Goal: Transaction & Acquisition: Purchase product/service

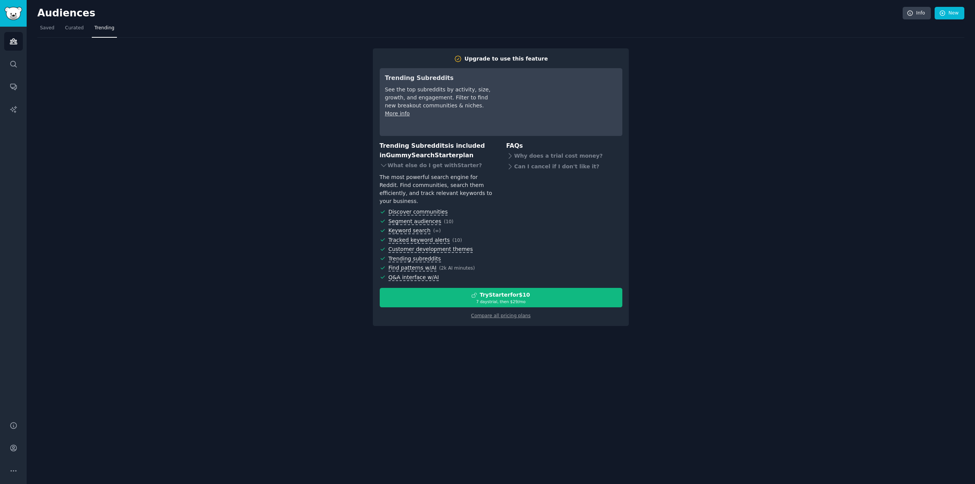
click at [213, 164] on div "Upgrade to use this feature Trending Subreddits See the top subreddits by activ…" at bounding box center [500, 182] width 927 height 289
click at [517, 313] on link "Compare all pricing plans" at bounding box center [500, 315] width 59 height 5
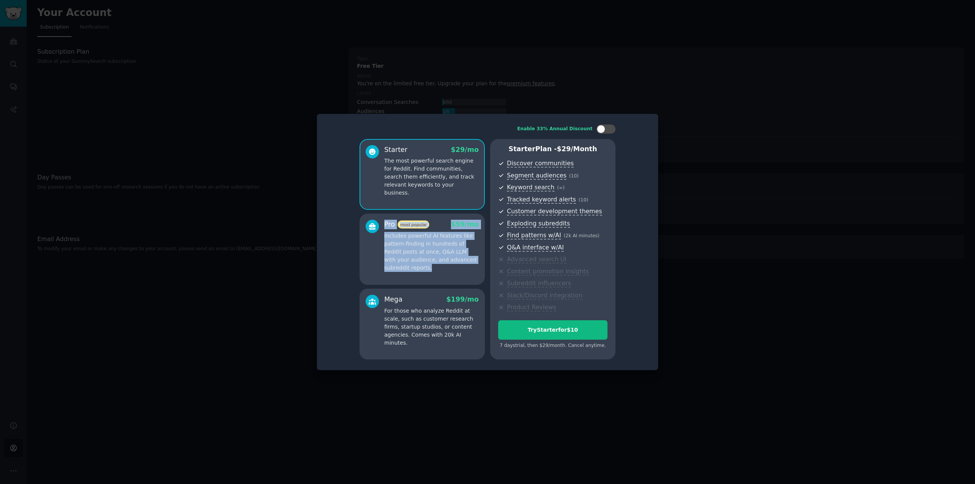
drag, startPoint x: 354, startPoint y: 223, endPoint x: 421, endPoint y: 270, distance: 82.0
click at [421, 270] on div "Enable 33% Annual Discount Starter $ 29 /mo The most powerful search engine for…" at bounding box center [487, 242] width 331 height 246
click at [346, 274] on div "Enable 33% Annual Discount Starter $ 29 /mo The most powerful search engine for…" at bounding box center [487, 242] width 331 height 246
drag, startPoint x: 334, startPoint y: 285, endPoint x: 339, endPoint y: 223, distance: 61.9
click at [344, 222] on div "Enable 33% Annual Discount Starter $ 29 /mo The most powerful search engine for…" at bounding box center [487, 242] width 331 height 246
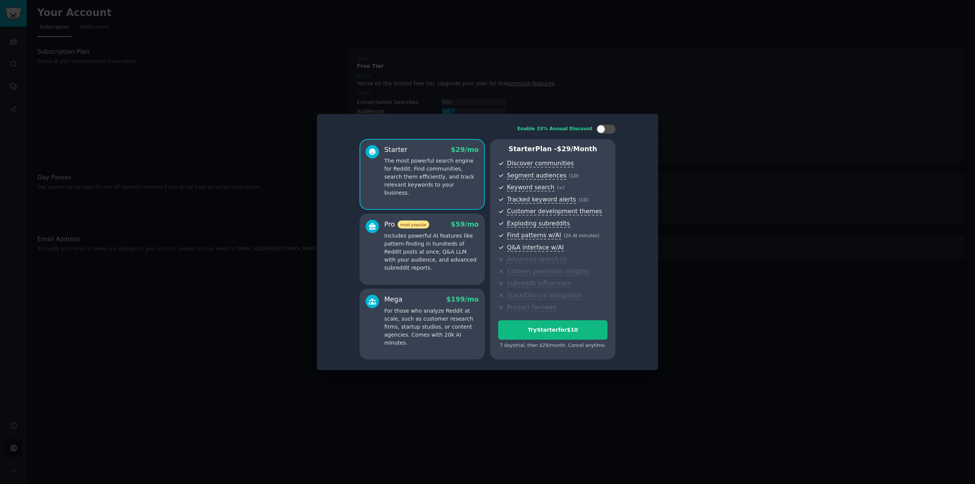
click at [339, 223] on div "Enable 33% Annual Discount Starter $ 29 /mo The most powerful search engine for…" at bounding box center [487, 242] width 331 height 246
drag, startPoint x: 343, startPoint y: 240, endPoint x: 424, endPoint y: 275, distance: 87.7
click at [424, 275] on div "Enable 33% Annual Discount Starter $ 29 /mo The most powerful search engine for…" at bounding box center [487, 242] width 331 height 246
click at [348, 278] on div "Enable 33% Annual Discount Starter $ 29 /mo The most powerful search engine for…" at bounding box center [487, 242] width 331 height 246
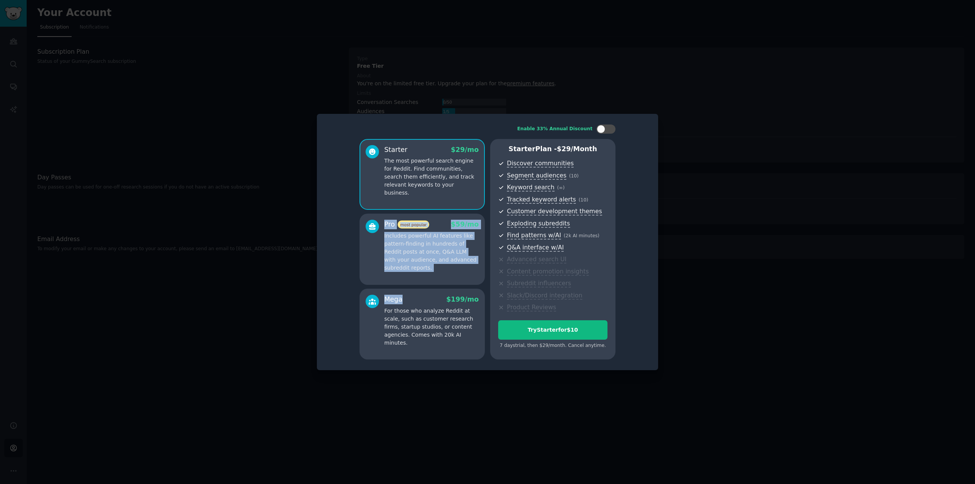
drag, startPoint x: 347, startPoint y: 286, endPoint x: 405, endPoint y: 288, distance: 57.2
click at [407, 292] on div "Enable 33% Annual Discount Starter $ 29 /mo The most powerful search engine for…" at bounding box center [487, 242] width 331 height 246
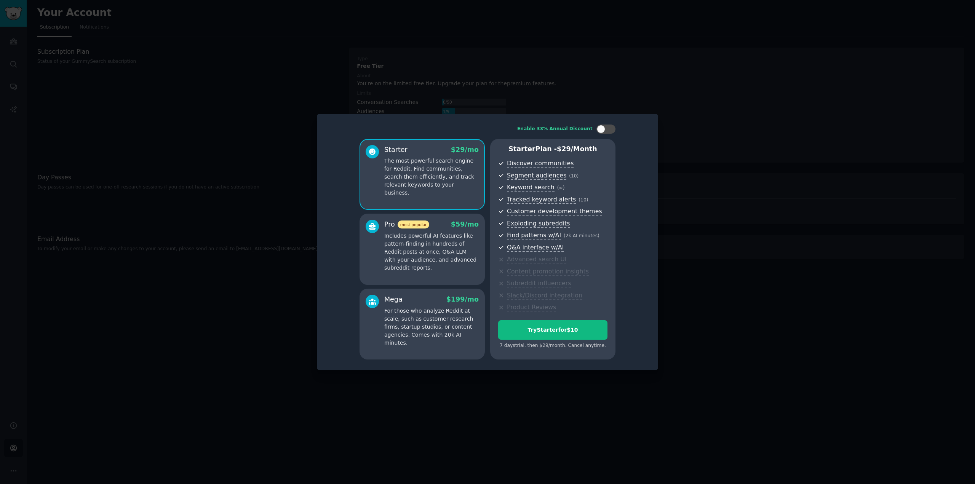
click at [340, 282] on div "Enable 33% Annual Discount Starter $ 29 /mo The most powerful search engine for…" at bounding box center [487, 242] width 331 height 246
drag, startPoint x: 346, startPoint y: 290, endPoint x: 384, endPoint y: 237, distance: 64.7
click at [384, 237] on div "Enable 33% Annual Discount Starter $ 29 /mo The most powerful search engine for…" at bounding box center [487, 242] width 331 height 246
click at [333, 260] on div "Enable 33% Annual Discount Starter $ 29 /mo The most powerful search engine for…" at bounding box center [487, 242] width 331 height 246
drag, startPoint x: 345, startPoint y: 232, endPoint x: 405, endPoint y: 277, distance: 74.3
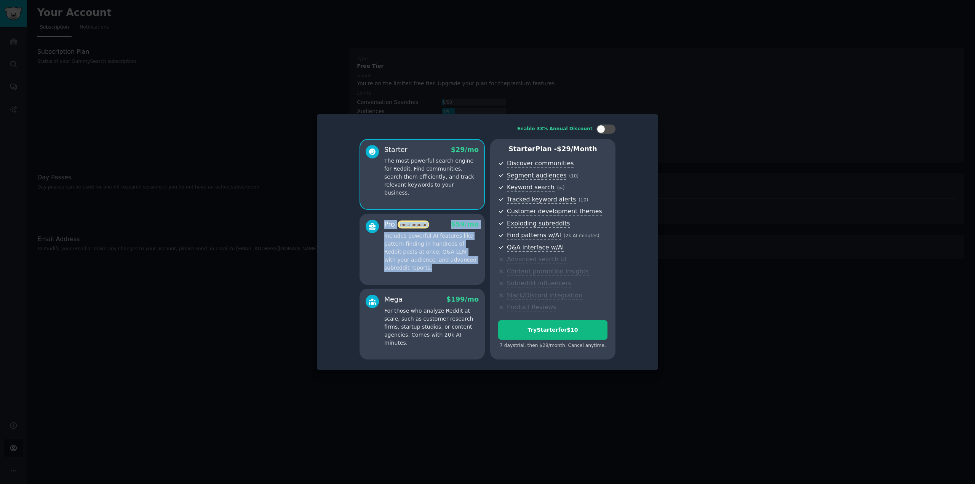
click at [405, 277] on div "Enable 33% Annual Discount Starter $ 29 /mo The most powerful search engine for…" at bounding box center [487, 242] width 331 height 246
click at [313, 285] on div at bounding box center [487, 242] width 975 height 484
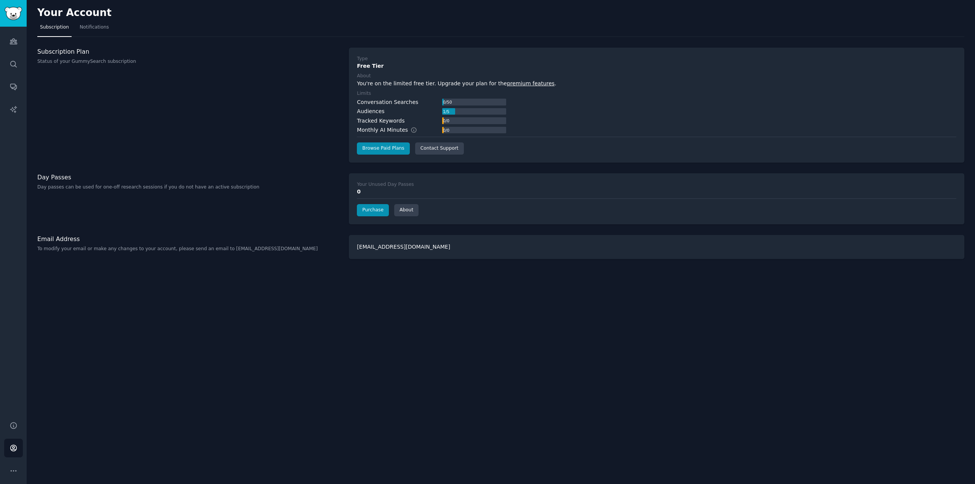
drag, startPoint x: 256, startPoint y: 177, endPoint x: 259, endPoint y: 190, distance: 13.5
click at [259, 190] on div "Day Passes Day passes can be used for one-off research sessions if you do not h…" at bounding box center [189, 182] width 304 height 18
click at [385, 212] on link "Purchase" at bounding box center [373, 210] width 32 height 12
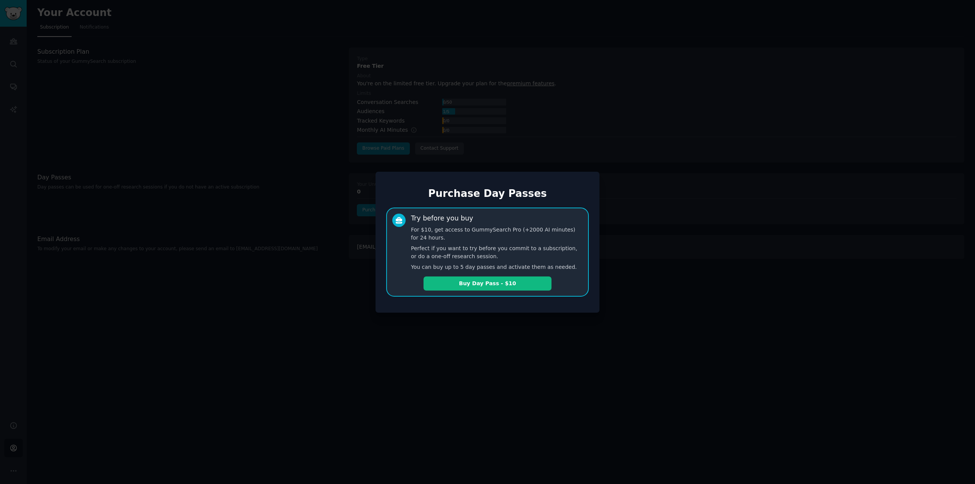
click at [481, 319] on div at bounding box center [487, 242] width 975 height 484
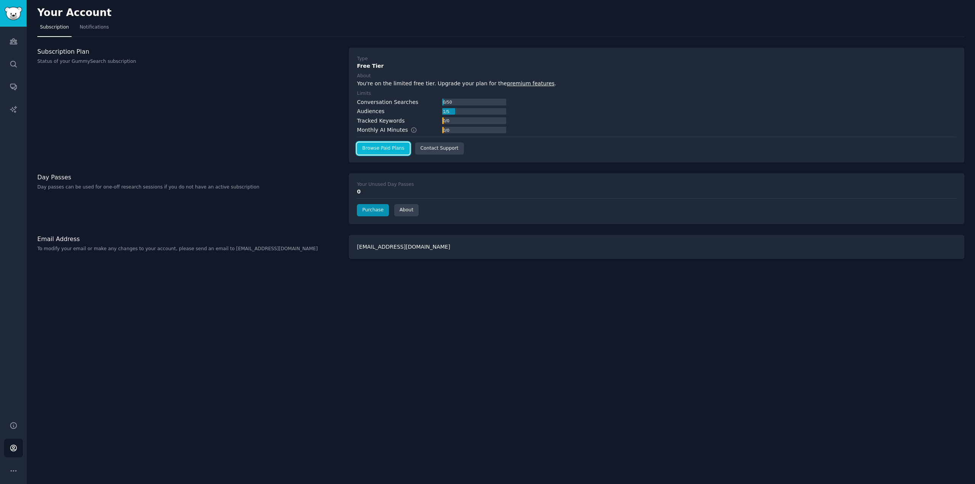
click at [391, 150] on link "Browse Paid Plans" at bounding box center [383, 148] width 53 height 12
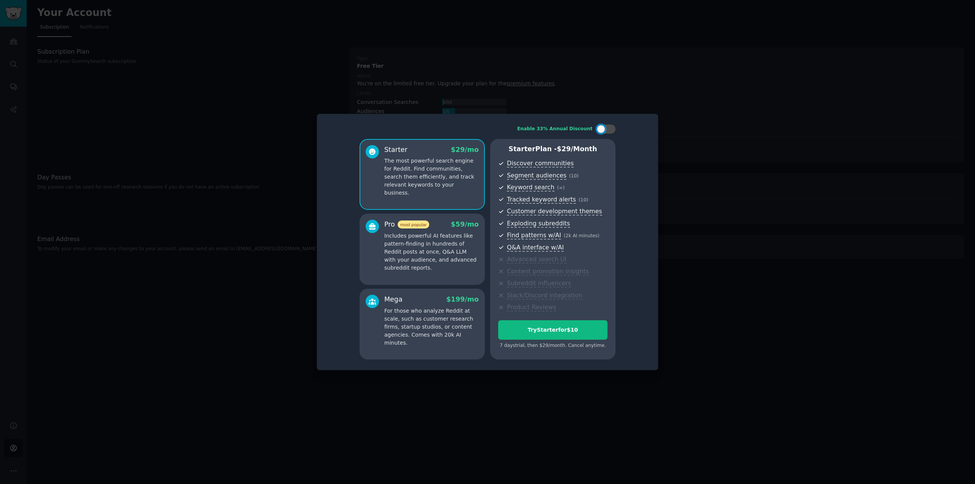
click at [318, 24] on div at bounding box center [487, 242] width 975 height 484
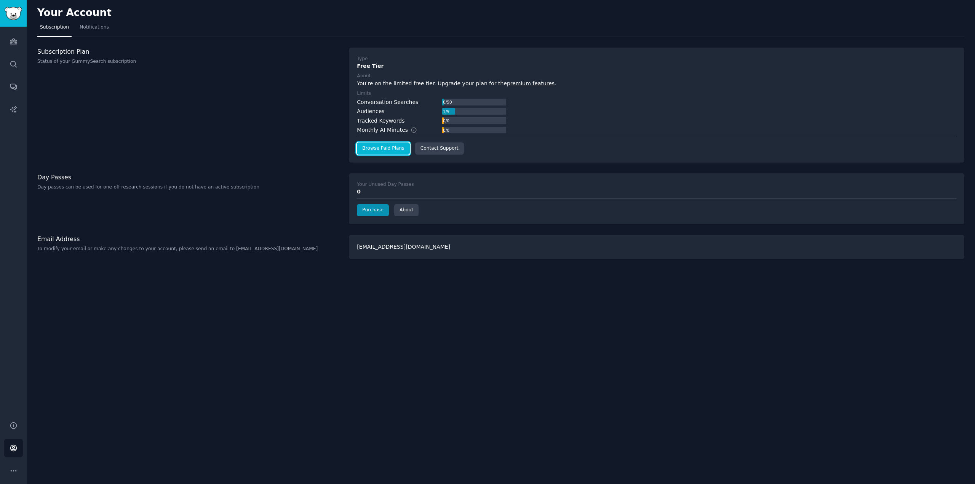
click at [375, 145] on link "Browse Paid Plans" at bounding box center [383, 148] width 53 height 12
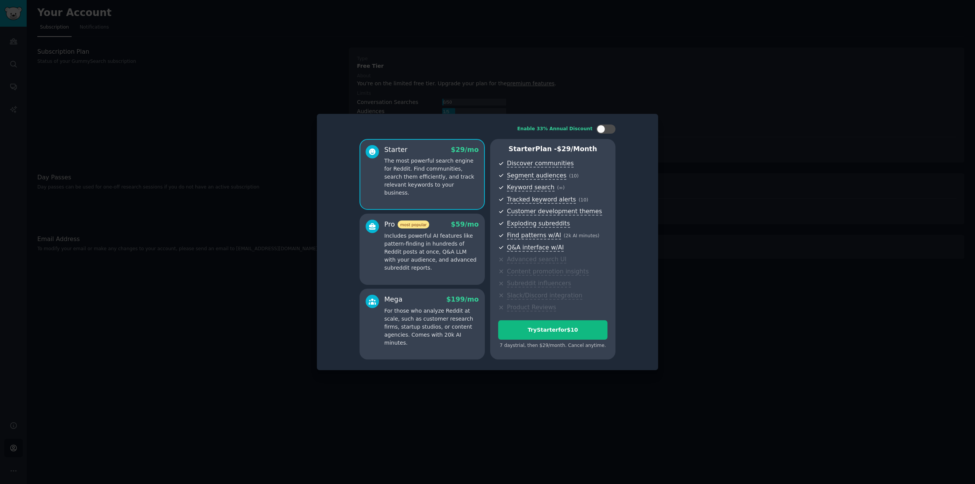
drag, startPoint x: 344, startPoint y: 229, endPoint x: 345, endPoint y: 276, distance: 47.2
click at [346, 276] on div "Enable 33% Annual Discount Starter $ 29 /mo The most powerful search engine for…" at bounding box center [487, 242] width 331 height 246
drag, startPoint x: 333, startPoint y: 229, endPoint x: 339, endPoint y: 222, distance: 9.5
click at [341, 224] on div "Enable 33% Annual Discount Starter $ 29 /mo The most powerful search engine for…" at bounding box center [487, 242] width 331 height 246
click at [328, 217] on div "Enable 33% Annual Discount Starter $ 29 /mo The most powerful search engine for…" at bounding box center [487, 242] width 331 height 246
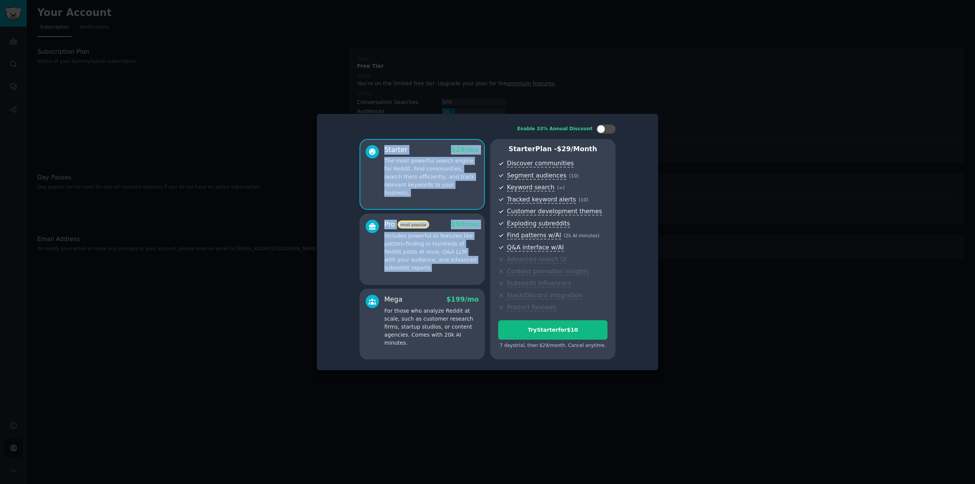
drag, startPoint x: 331, startPoint y: 211, endPoint x: 340, endPoint y: 259, distance: 48.4
click at [390, 271] on div "Enable 33% Annual Discount Starter $ 29 /mo The most powerful search engine for…" at bounding box center [487, 242] width 331 height 246
click at [335, 263] on div "Enable 33% Annual Discount Starter $ 29 /mo The most powerful search engine for…" at bounding box center [487, 242] width 331 height 246
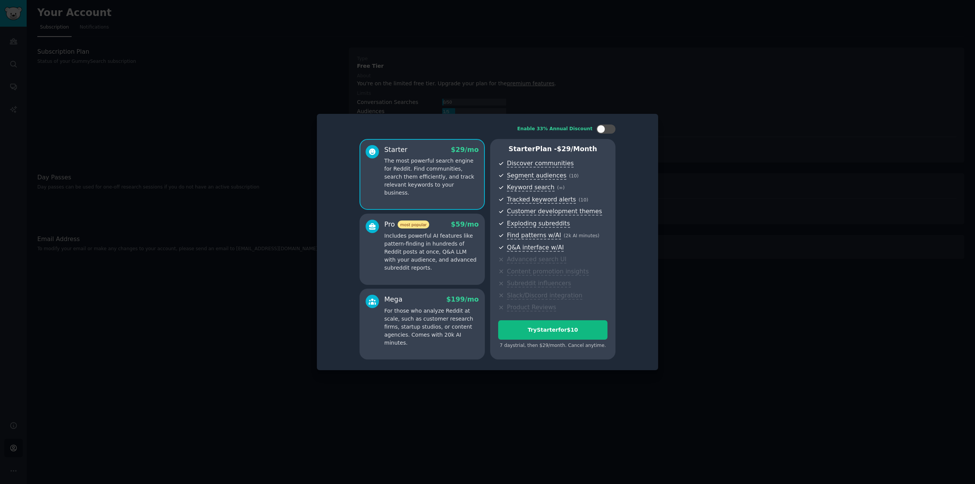
click at [350, 332] on div "Enable 33% Annual Discount Starter $ 29 /mo The most powerful search engine for…" at bounding box center [487, 242] width 331 height 246
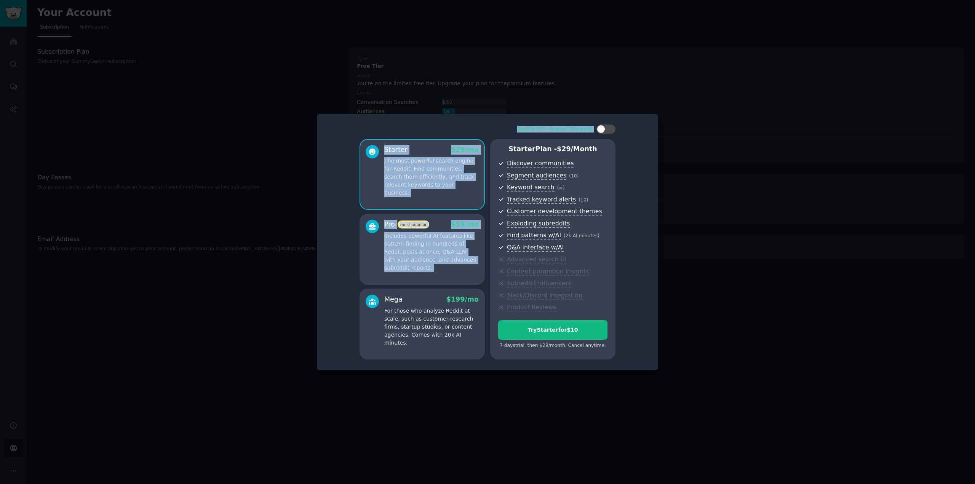
drag, startPoint x: 314, startPoint y: 323, endPoint x: 336, endPoint y: 367, distance: 49.4
click at [337, 363] on div "​ Enable 33% Annual Discount Starter $ 29 /mo The most powerful search engine f…" at bounding box center [488, 242] width 970 height 484
click at [249, 373] on div at bounding box center [487, 242] width 975 height 484
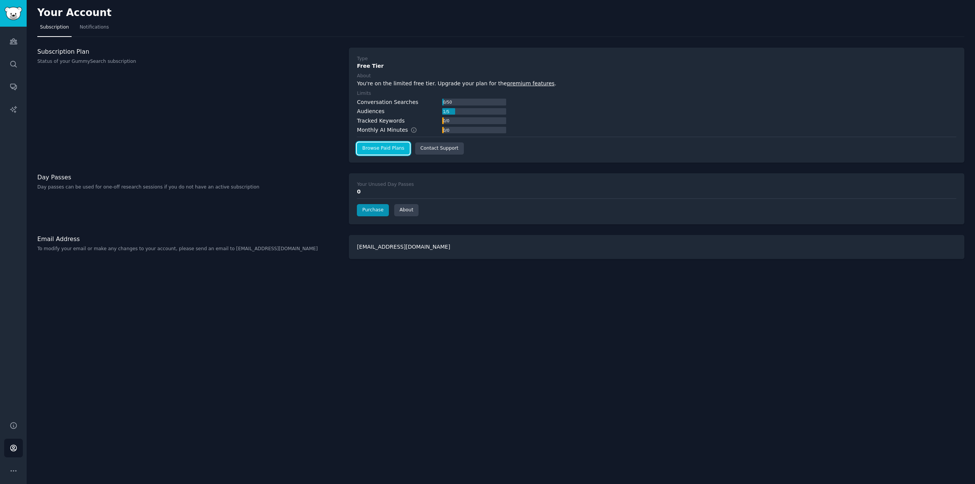
click at [388, 146] on link "Browse Paid Plans" at bounding box center [383, 148] width 53 height 12
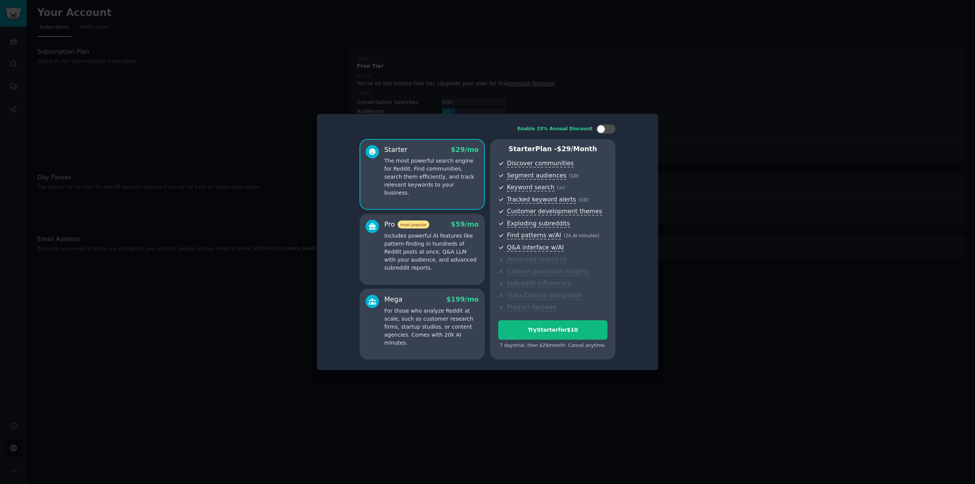
click at [440, 227] on div "Pro most popular $ 59 /mo" at bounding box center [431, 225] width 94 height 10
click at [443, 177] on p "The most powerful search engine for Reddit. Find communities, search them effic…" at bounding box center [431, 177] width 94 height 40
click at [431, 219] on div "Pro most popular $ 59 /mo Includes powerful AI features like pattern-finding in…" at bounding box center [422, 249] width 125 height 71
click at [434, 176] on p "The most powerful search engine for Reddit. Find communities, search them effic…" at bounding box center [431, 177] width 94 height 40
click at [431, 220] on div "Pro most popular $ 59 /mo" at bounding box center [431, 225] width 94 height 10
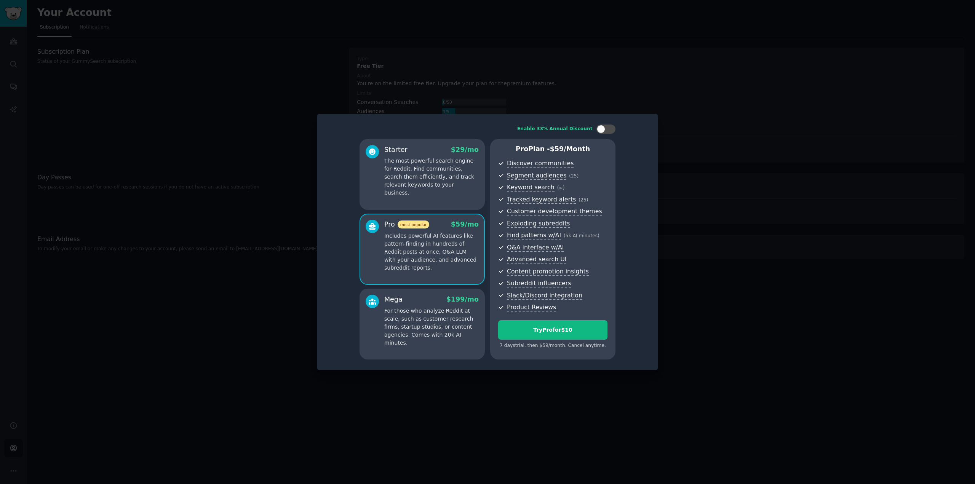
click at [439, 180] on p "The most powerful search engine for Reddit. Find communities, search them effic…" at bounding box center [431, 177] width 94 height 40
click at [437, 227] on div "Pro most popular $ 59 /mo" at bounding box center [431, 225] width 94 height 10
click at [437, 182] on p "The most powerful search engine for Reddit. Find communities, search them effic…" at bounding box center [431, 177] width 94 height 40
click at [438, 223] on div "Pro most popular $ 59 /mo" at bounding box center [431, 225] width 94 height 10
click at [438, 186] on p "The most powerful search engine for Reddit. Find communities, search them effic…" at bounding box center [431, 177] width 94 height 40
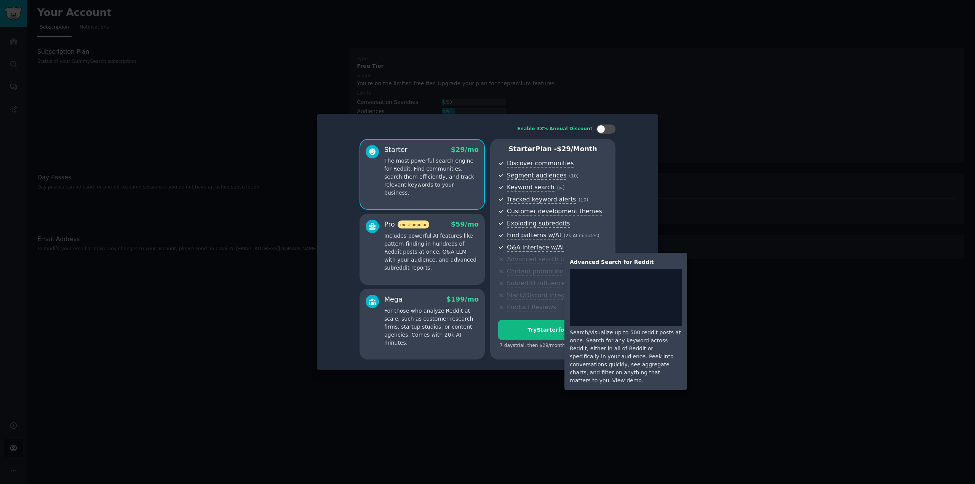
click at [536, 261] on span "Advanced search UI" at bounding box center [536, 260] width 59 height 8
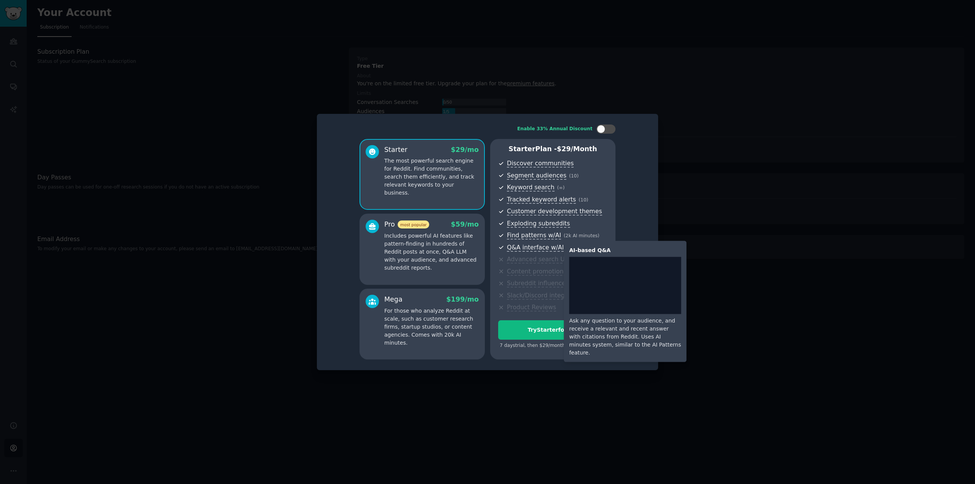
click at [549, 247] on span "Q&A interface w/AI" at bounding box center [535, 248] width 57 height 8
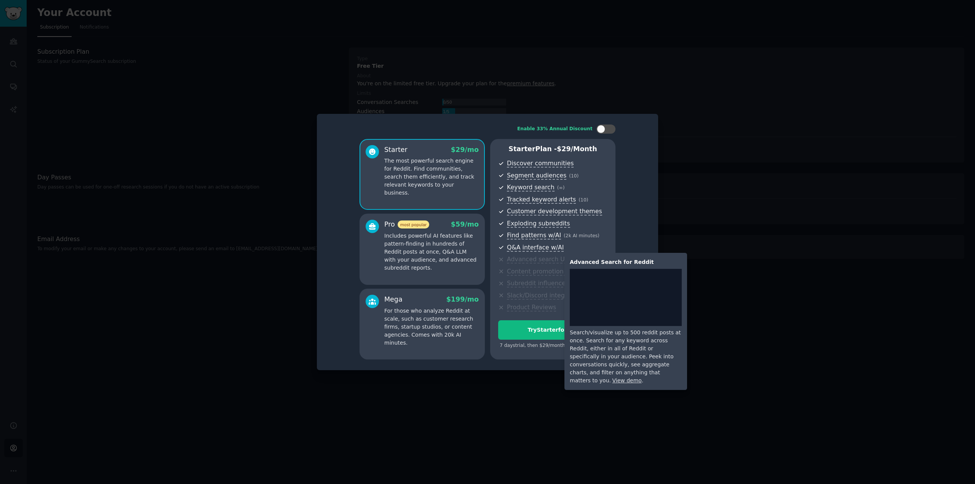
click at [537, 261] on span "Advanced search UI" at bounding box center [536, 260] width 59 height 8
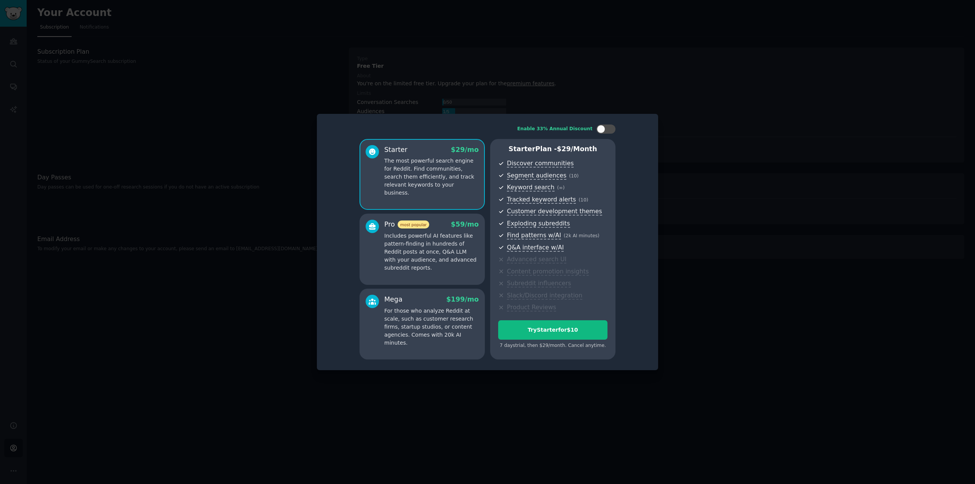
click at [433, 250] on p "Includes powerful AI features like pattern-finding in hundreds of Reddit posts …" at bounding box center [431, 252] width 94 height 40
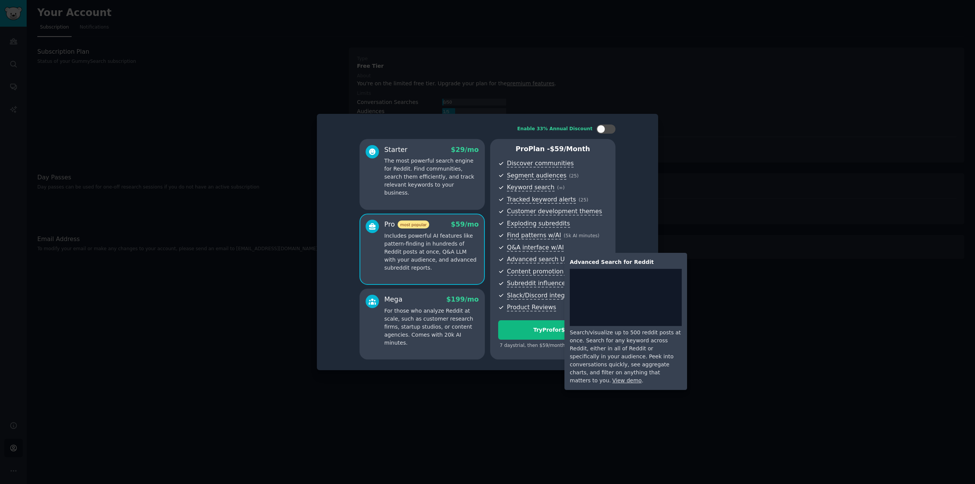
click at [538, 262] on span "Advanced search UI" at bounding box center [536, 260] width 59 height 8
click at [613, 378] on link "View demo" at bounding box center [627, 381] width 29 height 6
